Goal: Transaction & Acquisition: Book appointment/travel/reservation

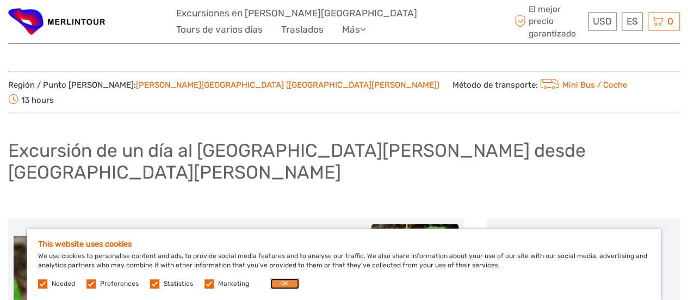
click at [277, 284] on button "OK" at bounding box center [284, 283] width 29 height 11
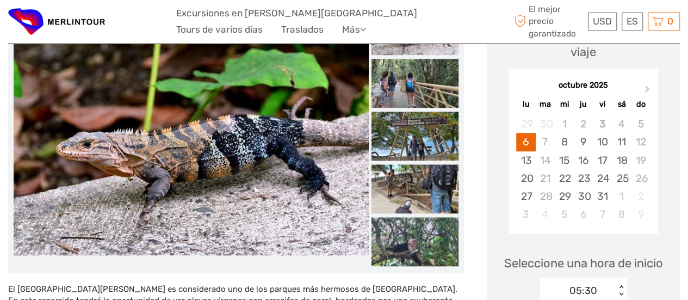
scroll to position [163, 0]
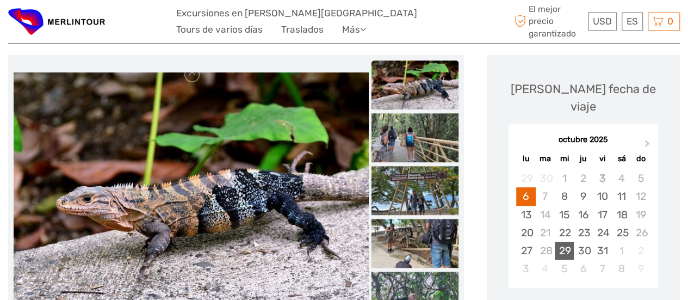
click at [562, 242] on div "29" at bounding box center [564, 251] width 19 height 18
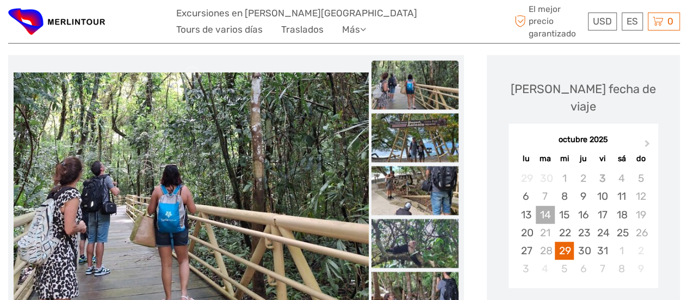
click at [540, 206] on div "14" at bounding box center [545, 215] width 19 height 18
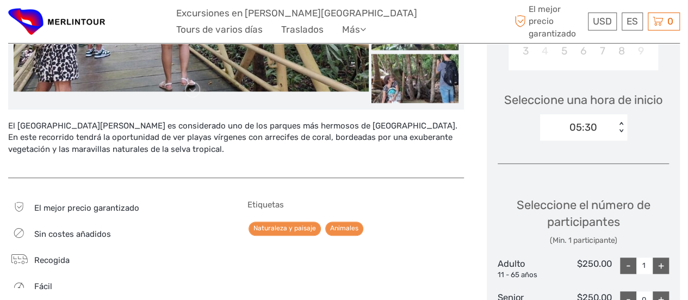
scroll to position [435, 0]
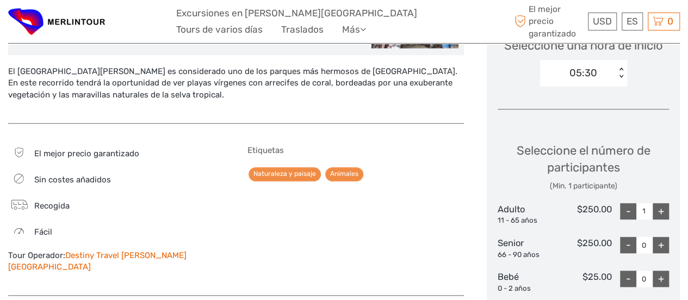
click at [661, 203] on div "+" at bounding box center [661, 211] width 16 height 16
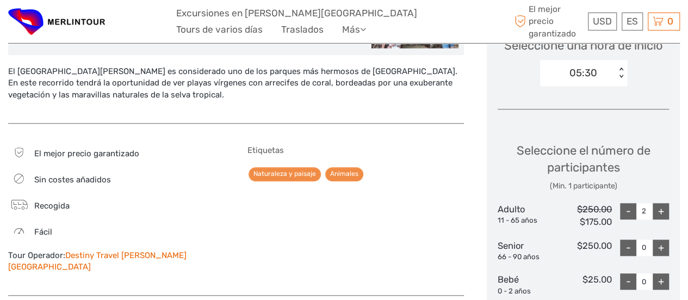
click at [629, 203] on div "-" at bounding box center [628, 211] width 16 height 16
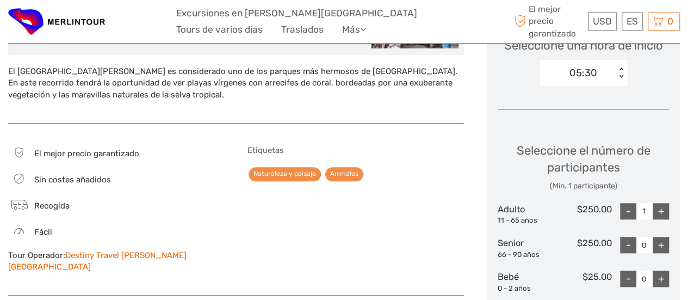
click at [629, 203] on div "-" at bounding box center [628, 211] width 16 height 16
click at [665, 203] on div "+" at bounding box center [661, 211] width 16 height 16
type input "1"
click at [661, 237] on div "+" at bounding box center [661, 245] width 16 height 16
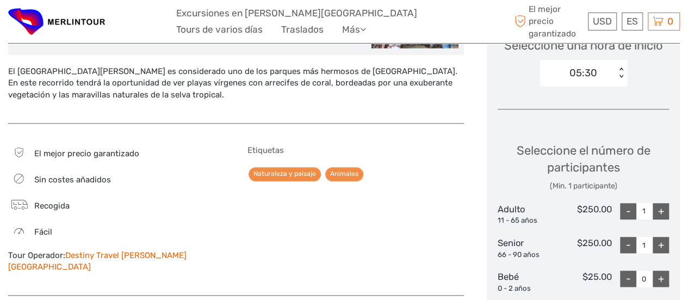
type input "2"
type input "1"
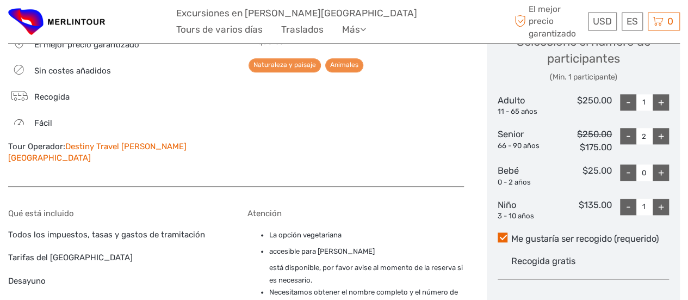
scroll to position [599, 0]
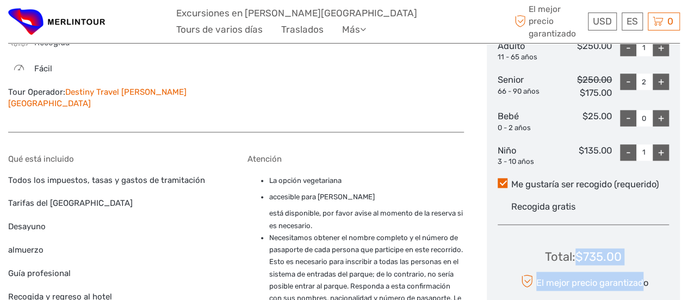
drag, startPoint x: 581, startPoint y: 199, endPoint x: 642, endPoint y: 204, distance: 61.2
click at [642, 233] on div "Total : $735.00 El mejor precio garantizado AÑADIR A LA CESTA PAGO DIRECTO" at bounding box center [583, 283] width 171 height 100
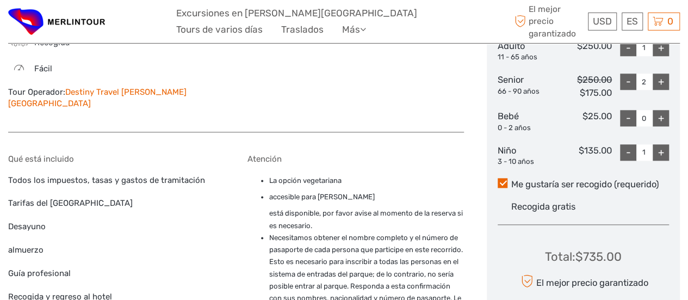
click at [653, 233] on div "Total : $735.00 El mejor precio garantizado AÑADIR A LA CESTA PAGO DIRECTO" at bounding box center [583, 283] width 171 height 100
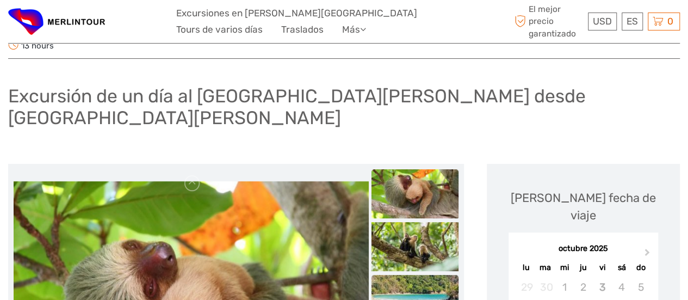
scroll to position [0, 0]
